Goal: Check status: Check status

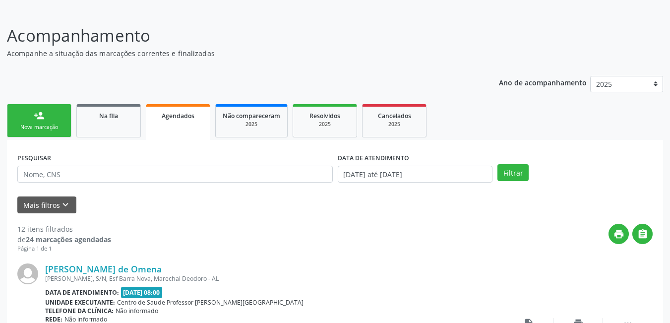
scroll to position [58, 0]
click at [513, 173] on button "Filtrar" at bounding box center [513, 172] width 31 height 17
click at [97, 126] on link "Na fila" at bounding box center [108, 120] width 65 height 33
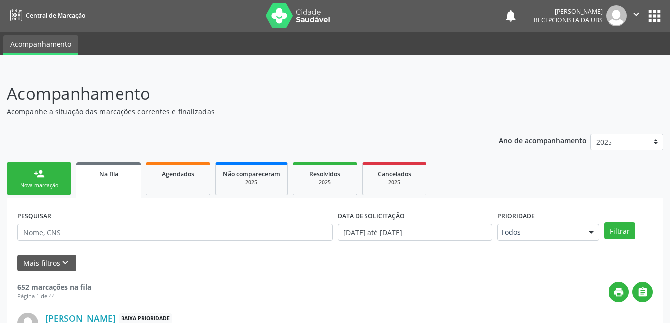
scroll to position [50, 0]
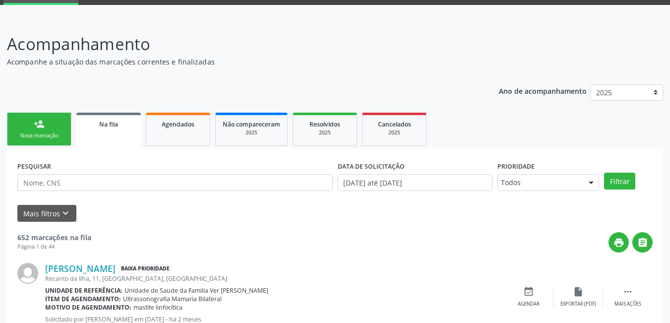
click at [118, 131] on link "Na fila" at bounding box center [108, 131] width 65 height 36
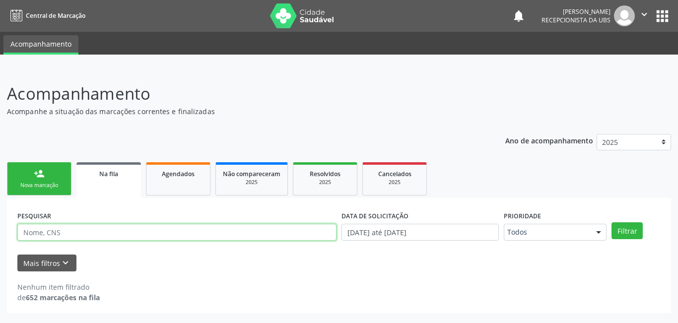
click at [82, 236] on input "text" at bounding box center [176, 232] width 319 height 17
click at [611, 222] on button "Filtrar" at bounding box center [626, 230] width 31 height 17
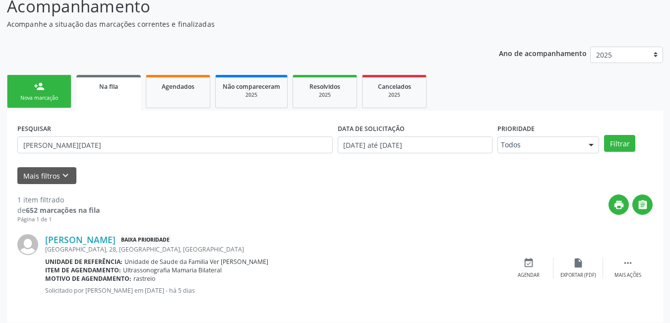
scroll to position [94, 0]
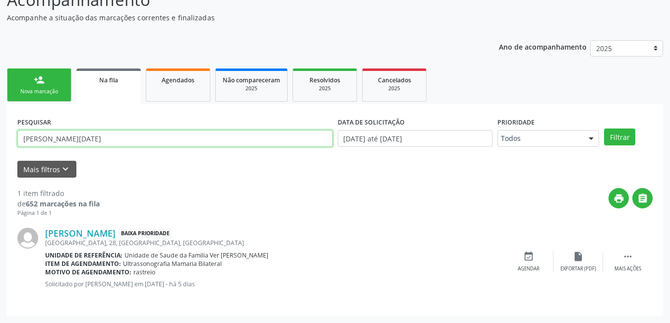
click at [66, 143] on input "ana lucia" at bounding box center [175, 138] width 316 height 17
type input "a"
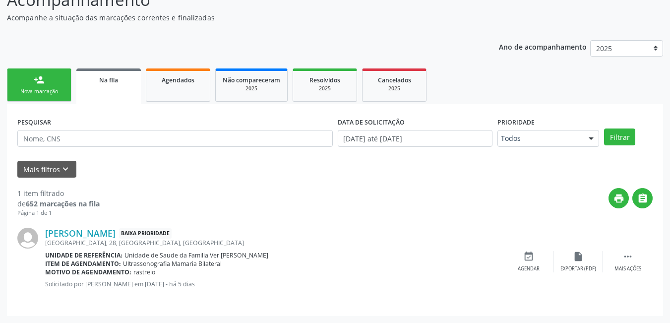
drag, startPoint x: 393, startPoint y: 27, endPoint x: 493, endPoint y: 7, distance: 102.1
click at [574, 148] on div "Acompanhamento Acompanhe a situação das marcações correntes e finalizadas Relat…" at bounding box center [335, 152] width 656 height 328
click at [493, 30] on div "Acompanhamento Acompanhe a situação das marcações correntes e finalizadas Relat…" at bounding box center [335, 152] width 656 height 328
click at [622, 136] on button "Filtrar" at bounding box center [619, 137] width 31 height 17
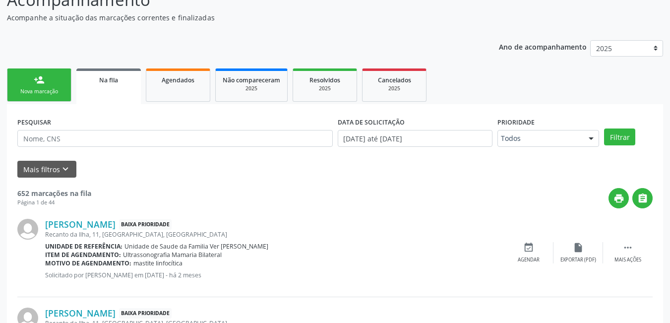
click at [163, 80] on span "Agendados" at bounding box center [178, 80] width 33 height 8
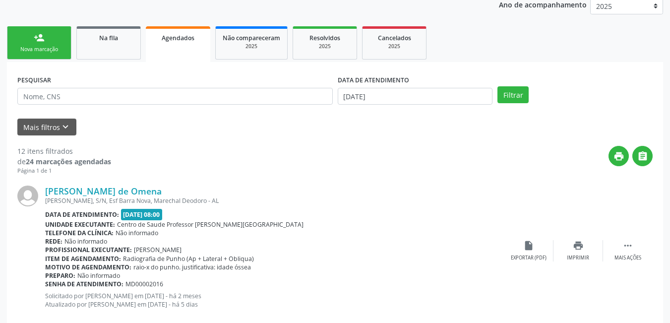
scroll to position [44, 0]
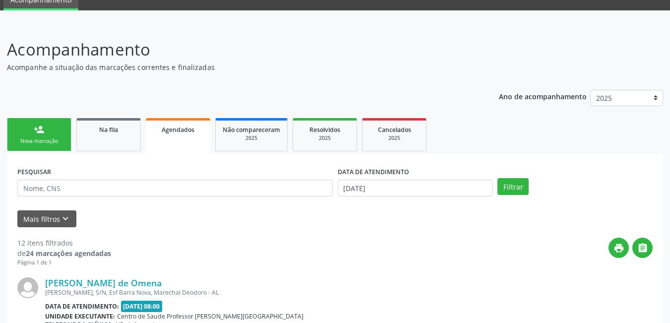
click at [55, 132] on link "person_add Nova marcação" at bounding box center [39, 134] width 65 height 33
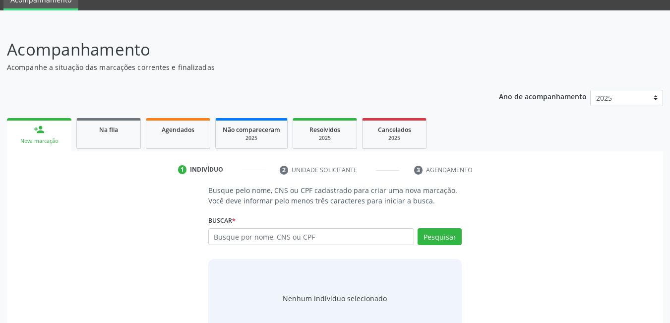
click at [126, 131] on div "Na fila" at bounding box center [109, 129] width 50 height 10
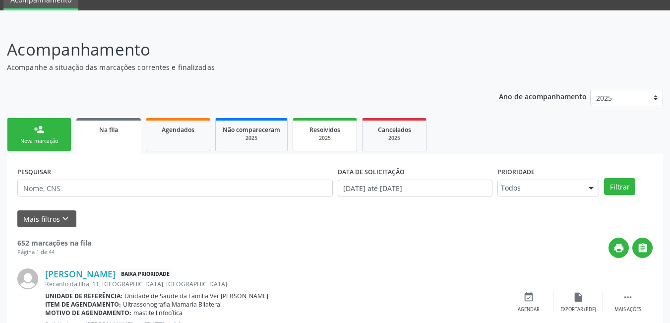
click at [180, 141] on link "Agendados" at bounding box center [178, 134] width 65 height 33
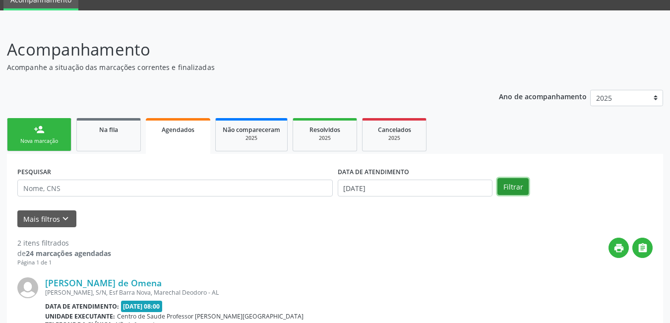
click at [524, 186] on button "Filtrar" at bounding box center [513, 186] width 31 height 17
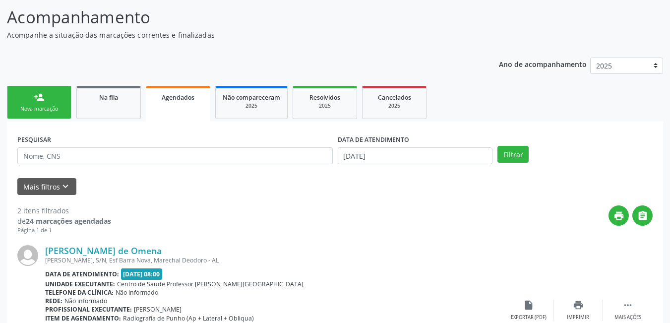
scroll to position [94, 0]
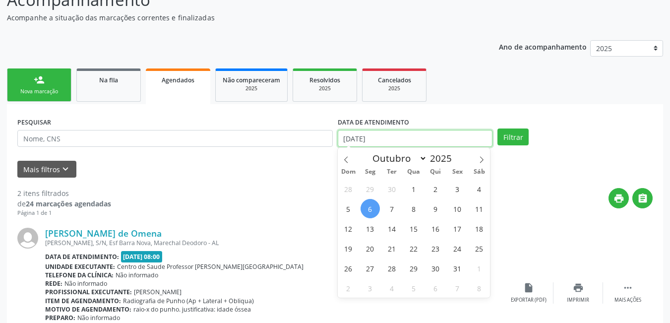
click at [359, 136] on input "06/10/2025" at bounding box center [415, 138] width 155 height 17
click at [368, 207] on span "6" at bounding box center [370, 208] width 19 height 19
type input "06/10/2025"
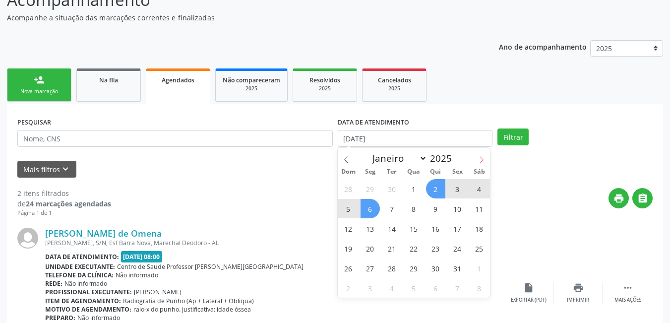
click at [480, 159] on icon at bounding box center [481, 159] width 7 height 7
select select "10"
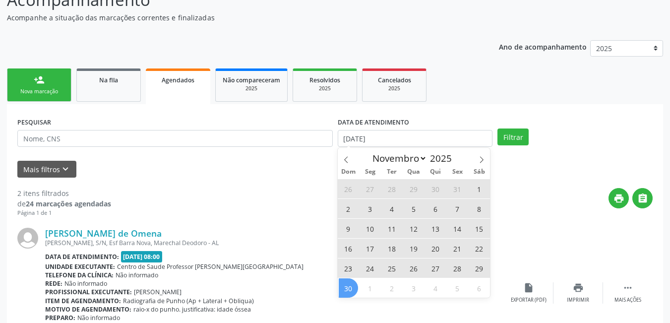
click at [343, 283] on span "30" at bounding box center [348, 287] width 19 height 19
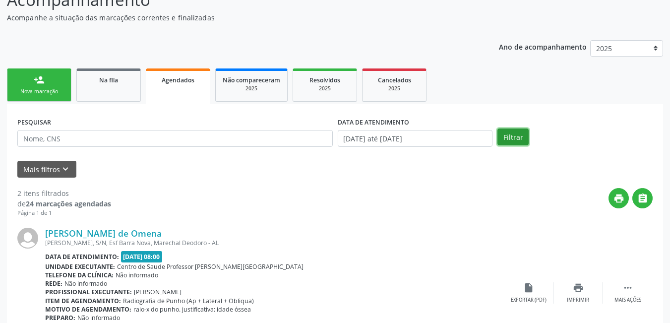
click at [509, 136] on button "Filtrar" at bounding box center [513, 137] width 31 height 17
